Goal: Task Accomplishment & Management: Use online tool/utility

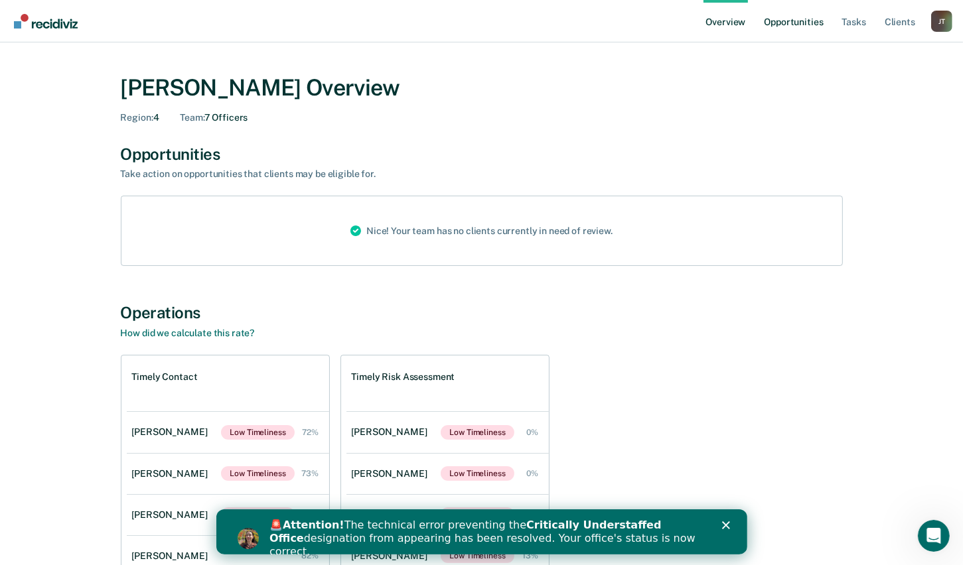
click at [800, 24] on link "Opportunities" at bounding box center [793, 21] width 64 height 42
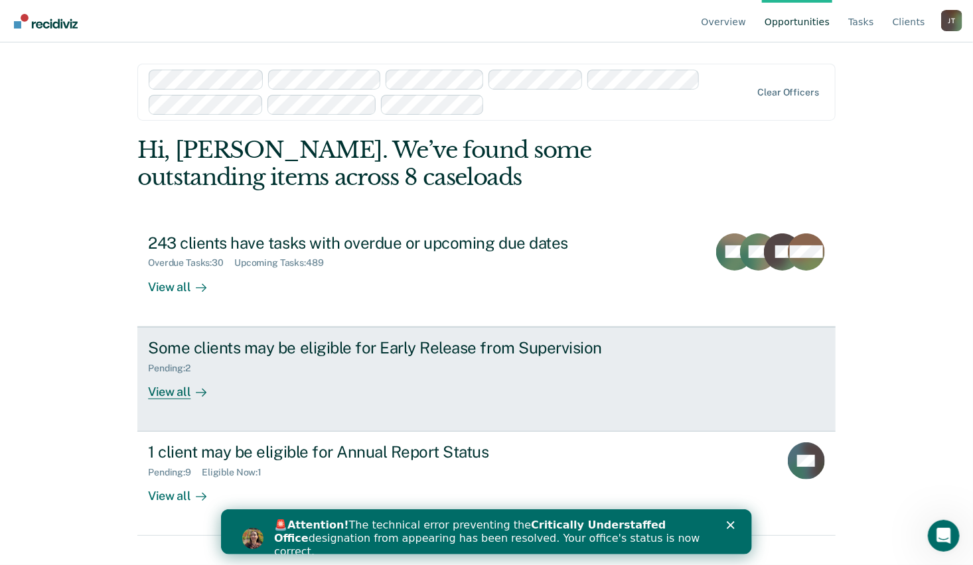
click at [176, 393] on div "View all" at bounding box center [185, 387] width 74 height 26
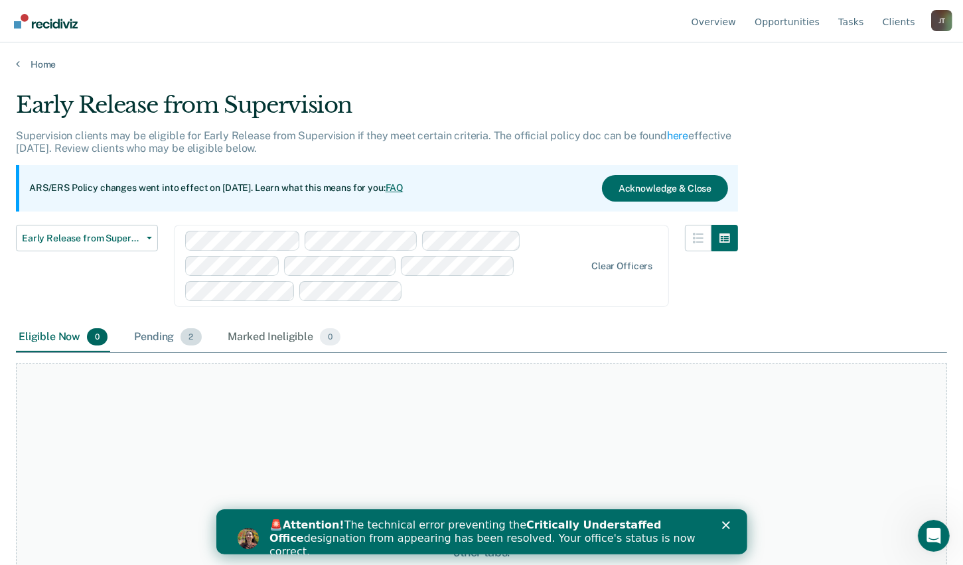
click at [161, 338] on div "Pending 2" at bounding box center [167, 337] width 72 height 29
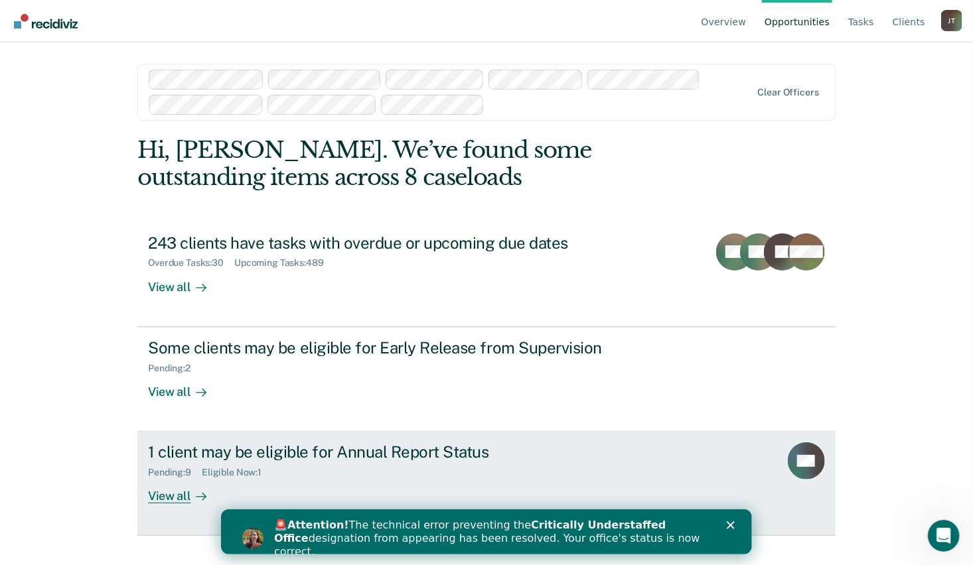
click at [307, 474] on div "Pending : 9 Eligible Now : 1" at bounding box center [381, 470] width 466 height 17
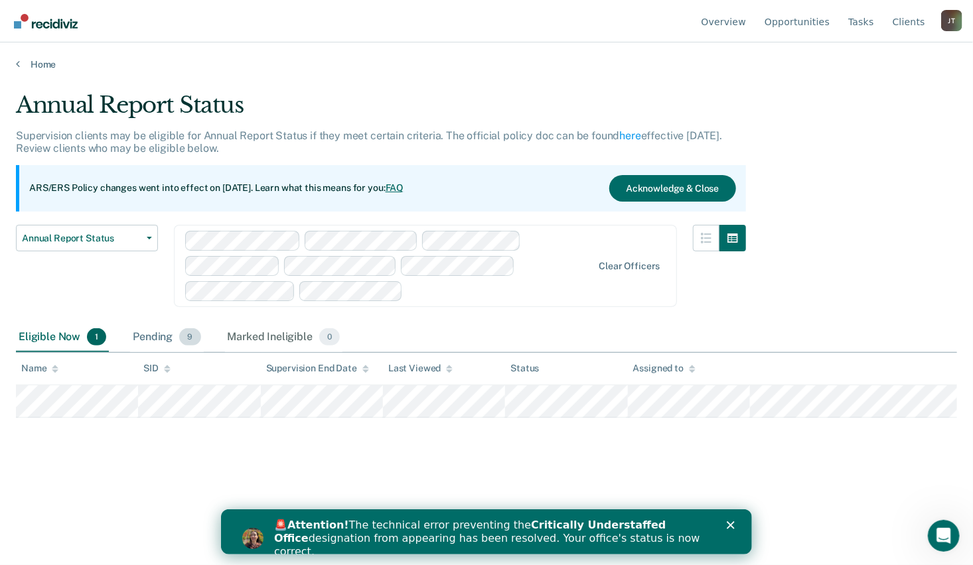
click at [143, 335] on div "Pending 9" at bounding box center [166, 337] width 73 height 29
